Goal: Information Seeking & Learning: Understand process/instructions

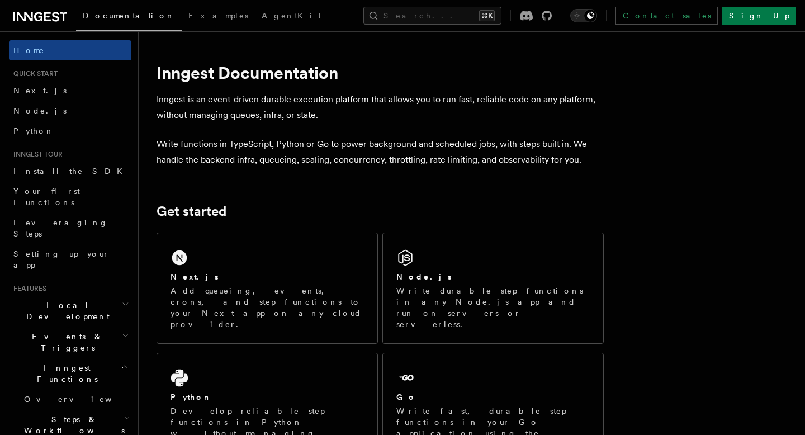
click at [242, 263] on div "Next.js Add queueing, events, crons, and step functions to your Next app on any…" at bounding box center [267, 288] width 220 height 110
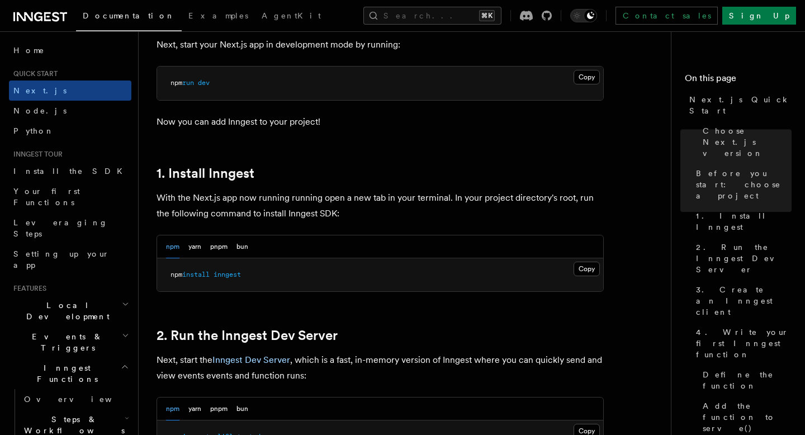
scroll to position [502, 0]
drag, startPoint x: 251, startPoint y: 275, endPoint x: 164, endPoint y: 275, distance: 87.7
click at [164, 275] on pre "npm install inngest" at bounding box center [380, 275] width 446 height 34
copy span "npm install inngest"
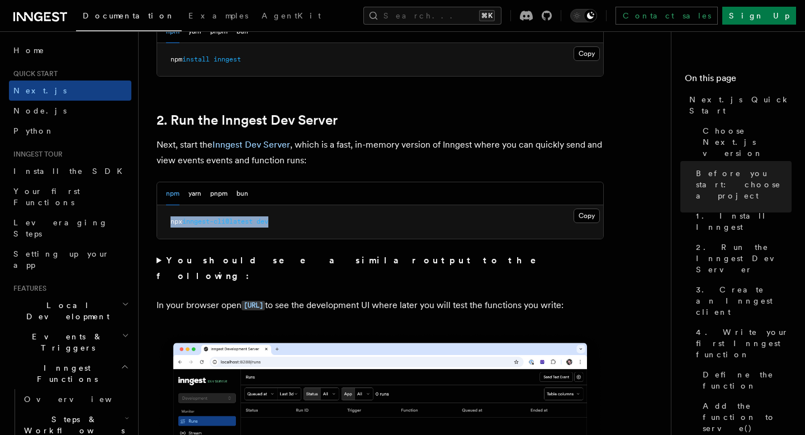
drag, startPoint x: 278, startPoint y: 226, endPoint x: 153, endPoint y: 222, distance: 124.6
copy span "npx inngest-cli@latest dev"
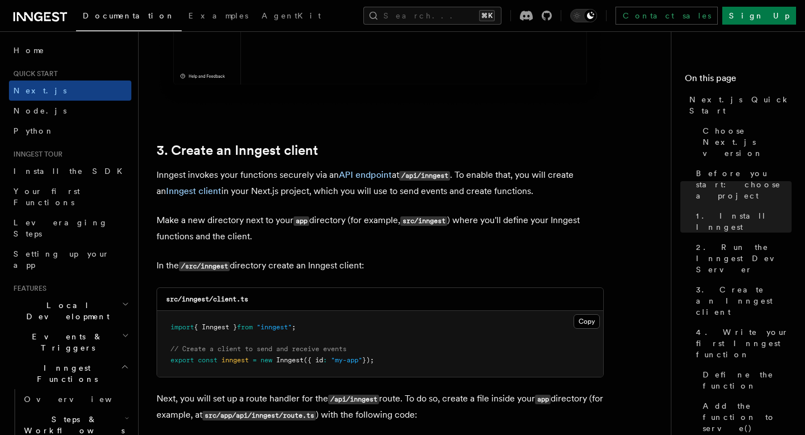
scroll to position [1239, 0]
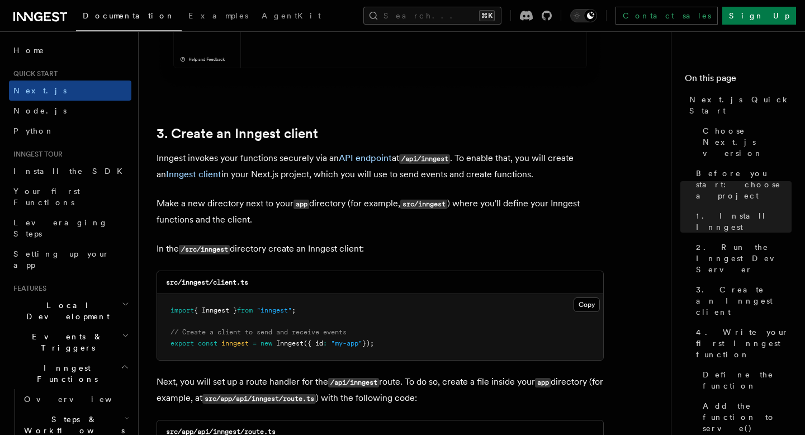
click at [194, 284] on code "src/inngest/client.ts" at bounding box center [207, 282] width 82 height 8
copy code "inngest"
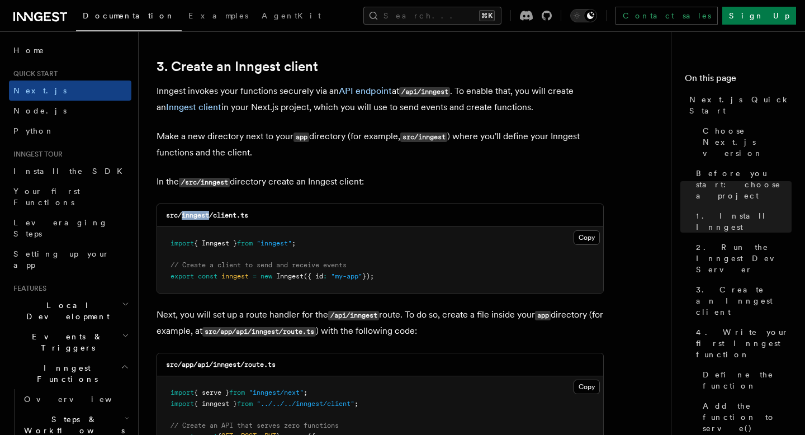
drag, startPoint x: 392, startPoint y: 283, endPoint x: 145, endPoint y: 241, distance: 251.0
copy code "import { Inngest } from "inngest" ; // Create a client to send and receive even…"
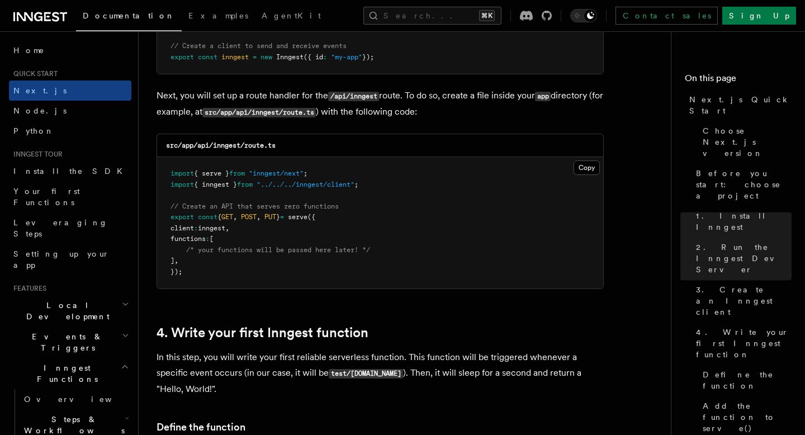
scroll to position [1528, 0]
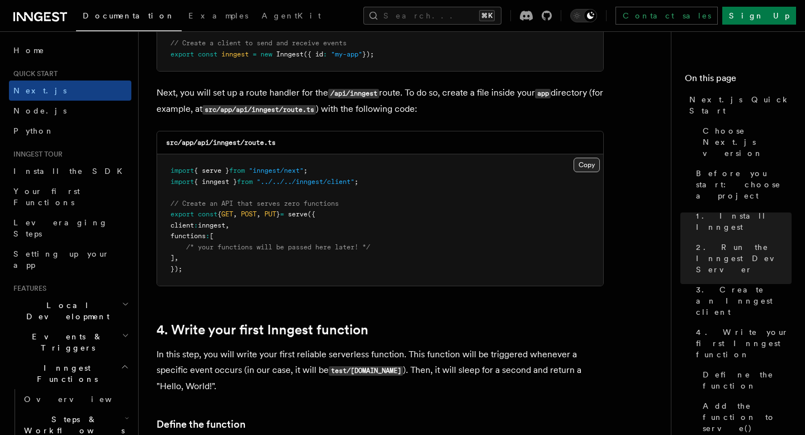
click at [584, 165] on button "Copy Copied" at bounding box center [586, 165] width 26 height 15
click at [223, 144] on code "src/app/api/inngest/route.ts" at bounding box center [221, 143] width 110 height 8
copy code "inngest"
click at [587, 165] on button "Copy Copied" at bounding box center [586, 165] width 26 height 15
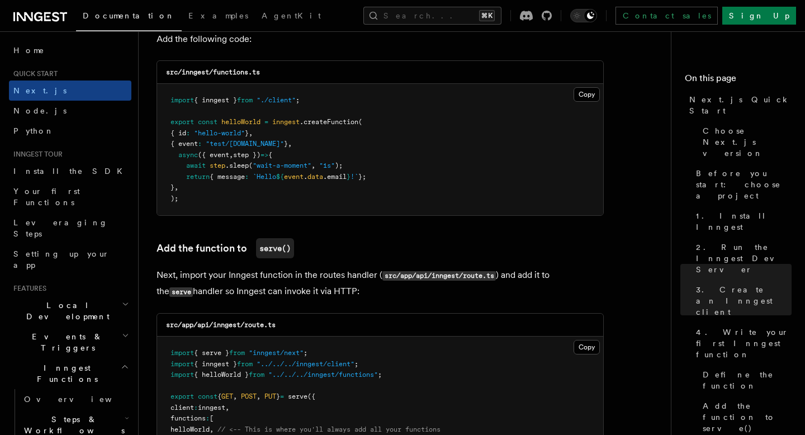
scroll to position [2007, 0]
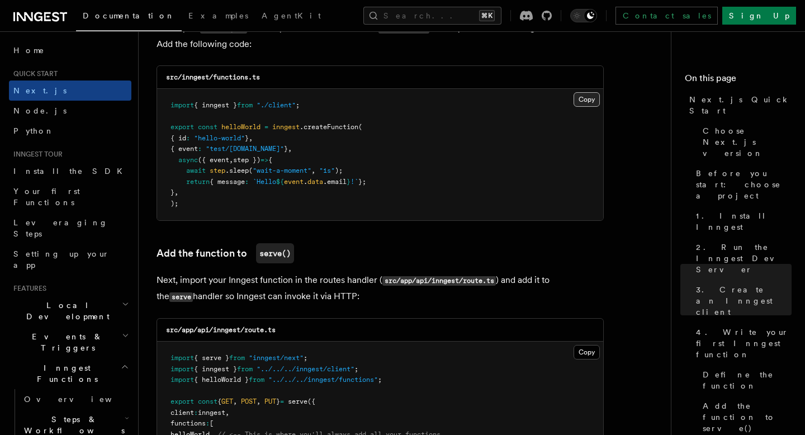
click at [584, 102] on button "Copy Copied" at bounding box center [586, 99] width 26 height 15
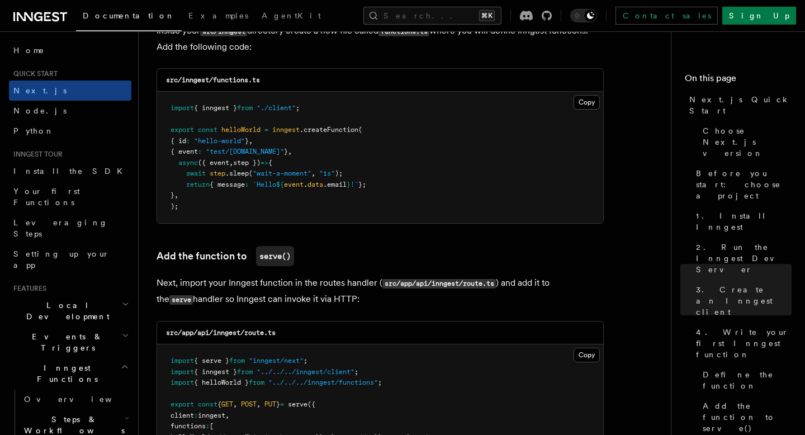
scroll to position [2014, 0]
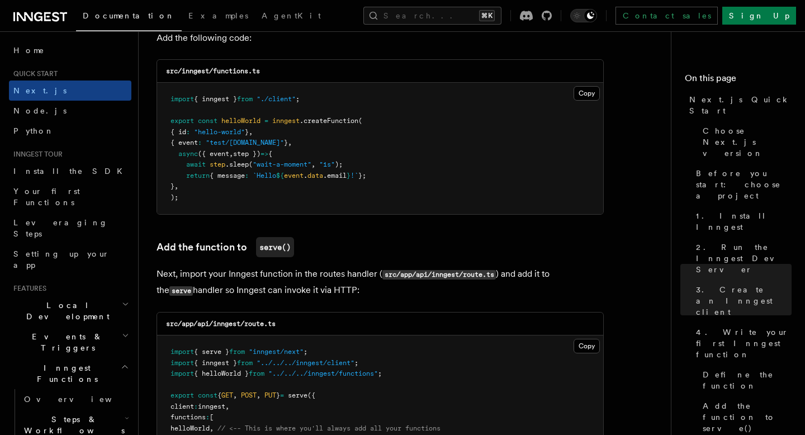
click at [233, 75] on code "src/inngest/functions.ts" at bounding box center [213, 71] width 94 height 8
copy code "functions"
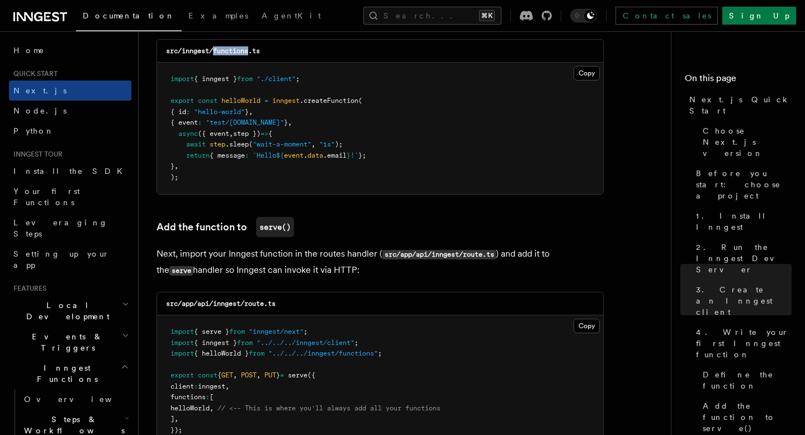
scroll to position [2025, 0]
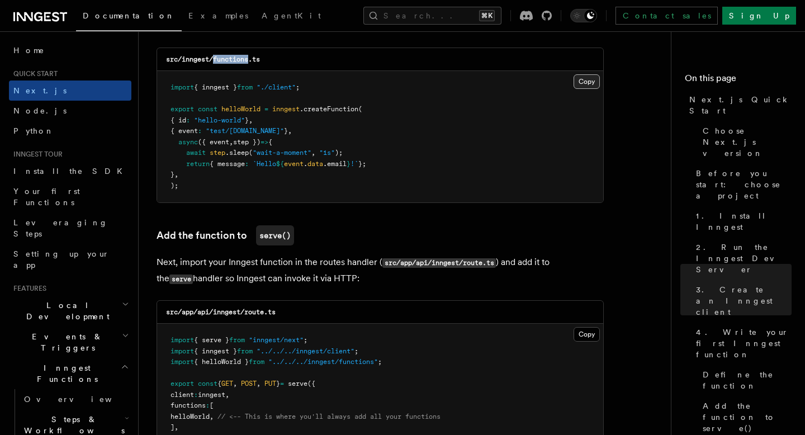
click at [591, 87] on button "Copy Copied" at bounding box center [586, 81] width 26 height 15
